Goal: Task Accomplishment & Management: Manage account settings

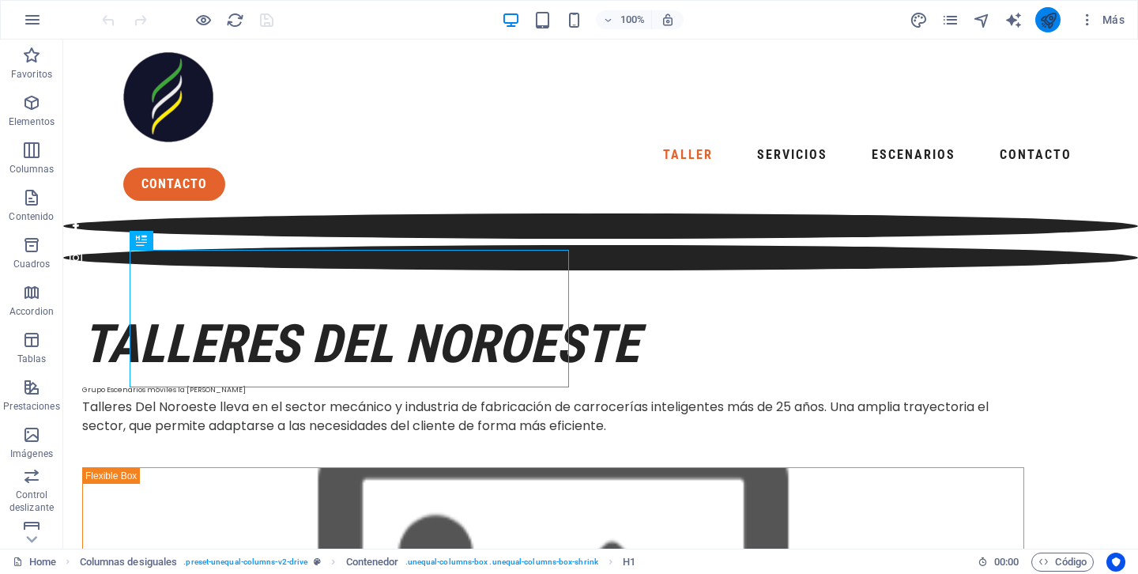
click at [1054, 27] on icon "publish" at bounding box center [1048, 20] width 18 height 18
click at [1083, 23] on icon "button" at bounding box center [1088, 20] width 16 height 16
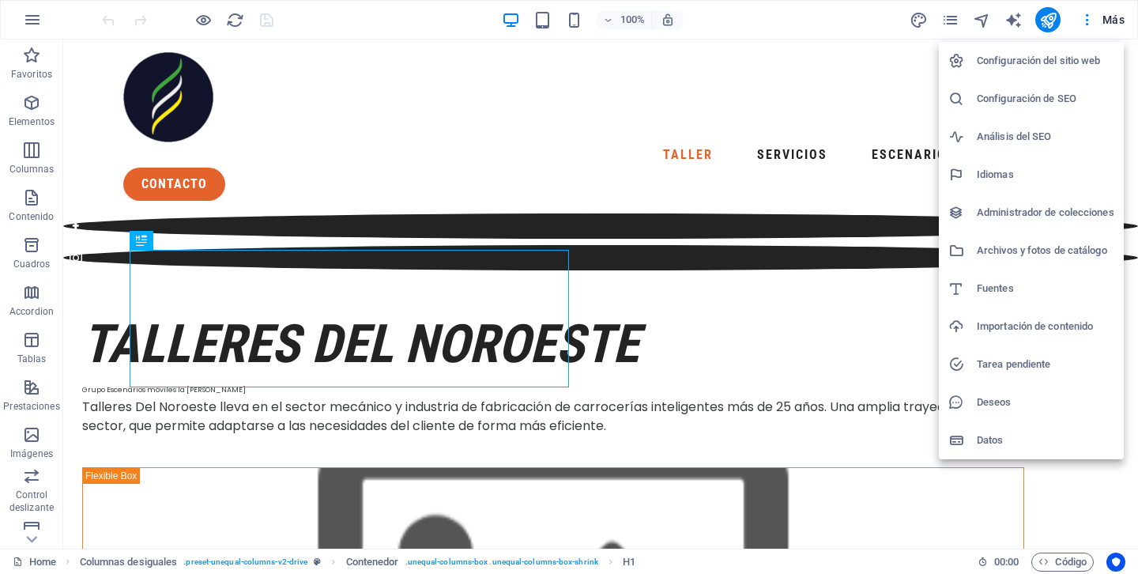
click at [1033, 101] on h6 "Configuración de SEO" at bounding box center [1046, 98] width 138 height 19
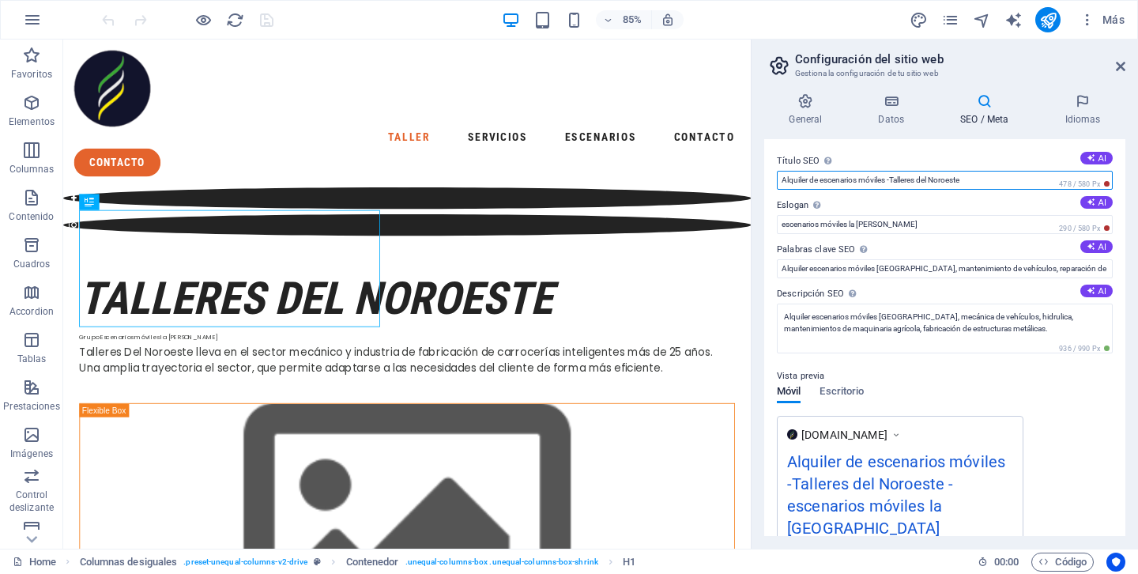
drag, startPoint x: 826, startPoint y: 182, endPoint x: 752, endPoint y: 176, distance: 73.7
click at [752, 176] on aside "Configuración del sitio web Gestiona la configuración de tu sitio web General D…" at bounding box center [944, 294] width 387 height 509
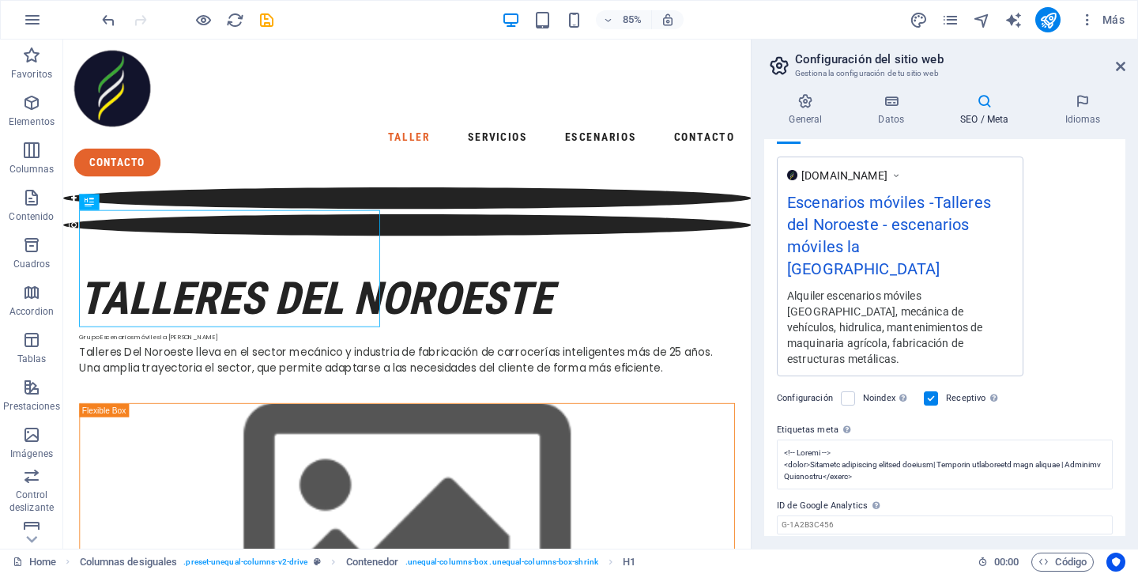
scroll to position [276, 0]
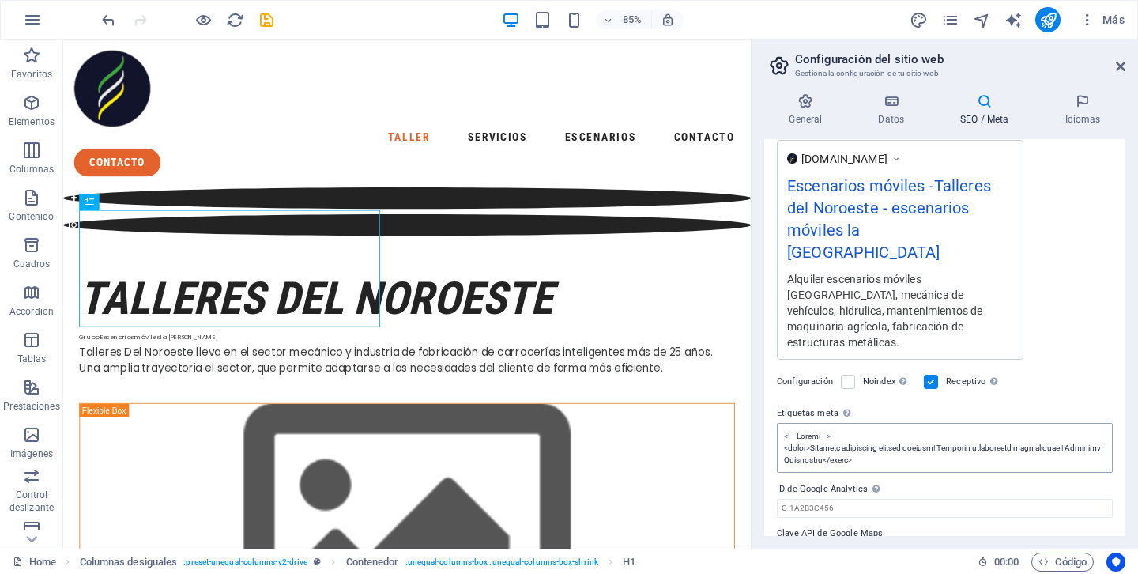
type input "Escenarios móviles -Talleres del Noroeste"
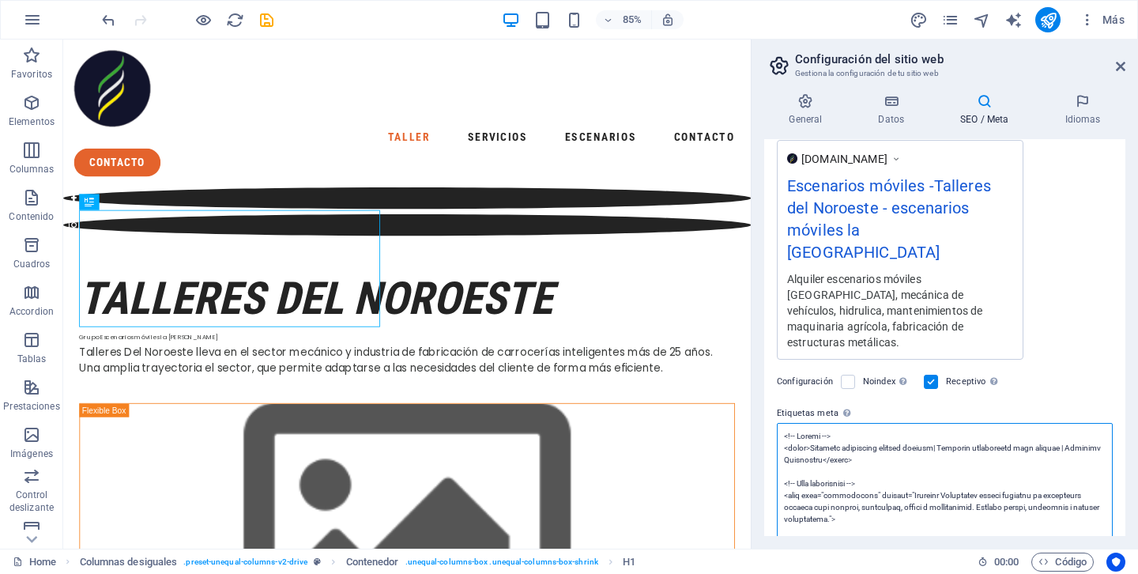
drag, startPoint x: 806, startPoint y: 407, endPoint x: 837, endPoint y: 409, distance: 30.9
drag, startPoint x: 877, startPoint y: 411, endPoint x: 899, endPoint y: 412, distance: 22.9
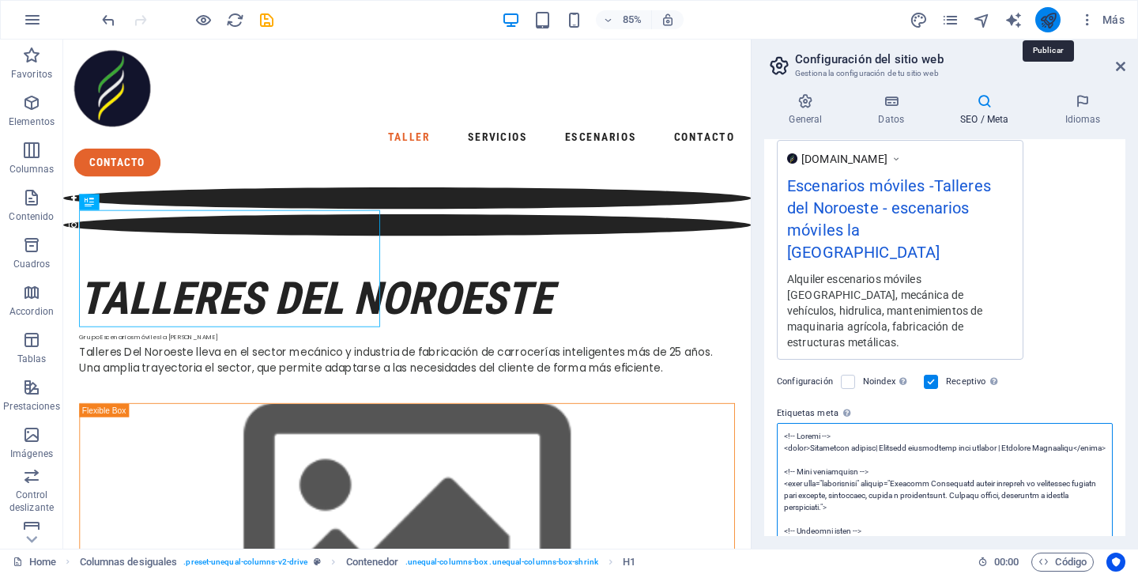
type textarea "<!-- Título --> <title>Escenarios móviles| Alquiler profesional para eventos | …"
click at [1047, 17] on icon "publish" at bounding box center [1048, 20] width 18 height 18
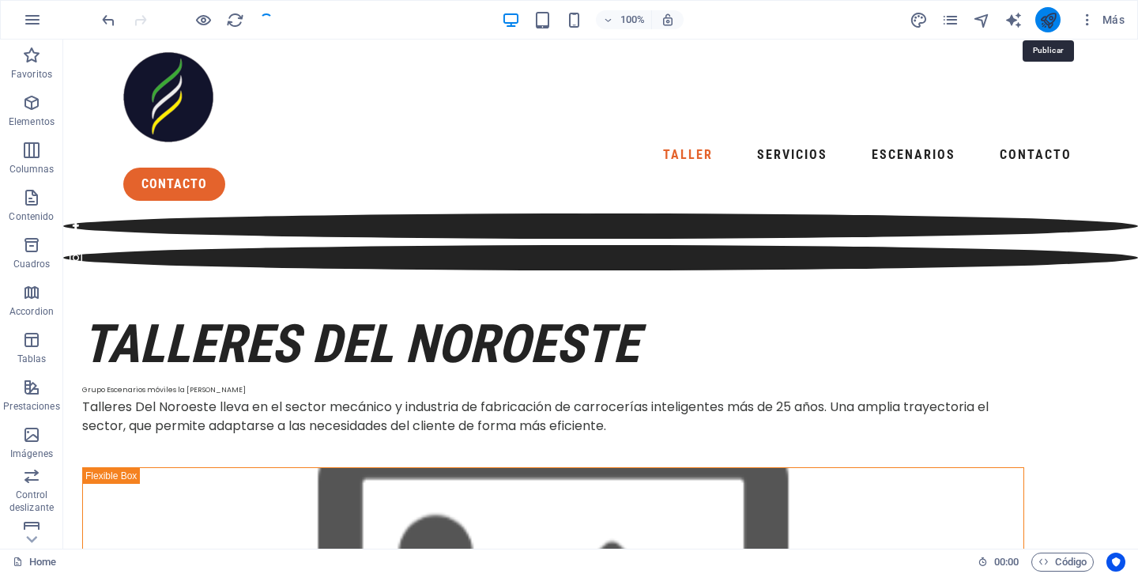
click at [1047, 17] on icon "publish" at bounding box center [1048, 20] width 18 height 18
